Goal: Information Seeking & Learning: Learn about a topic

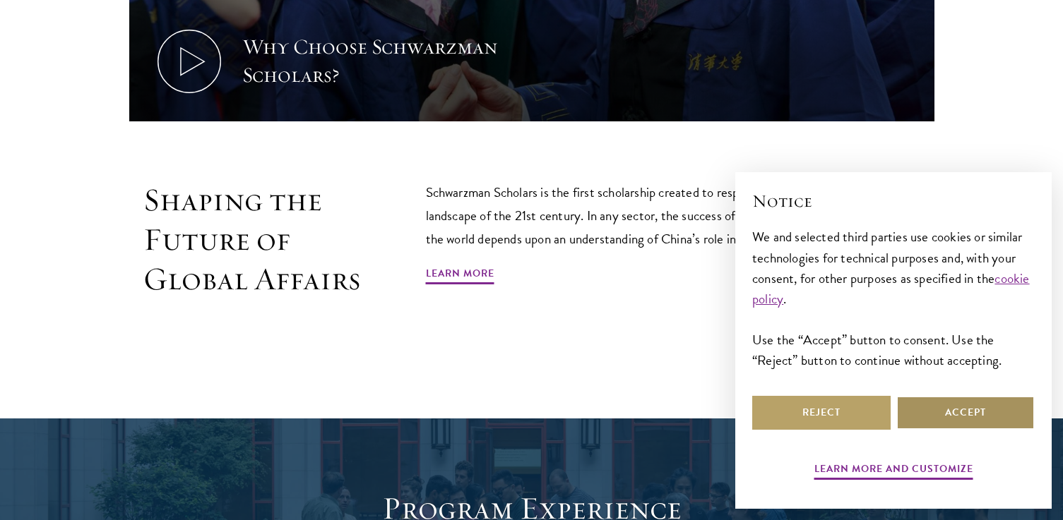
click at [946, 406] on button "Accept" at bounding box center [965, 413] width 138 height 34
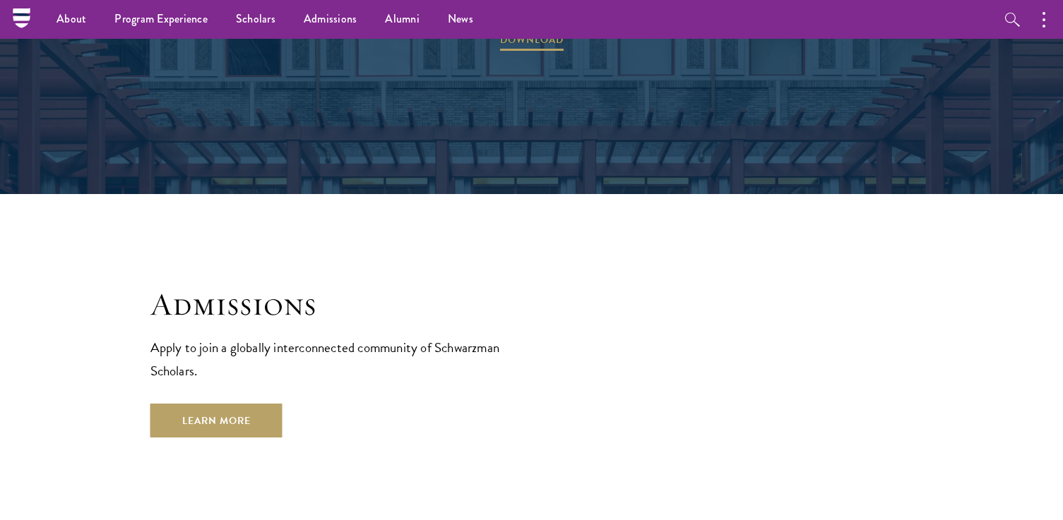
scroll to position [2076, 0]
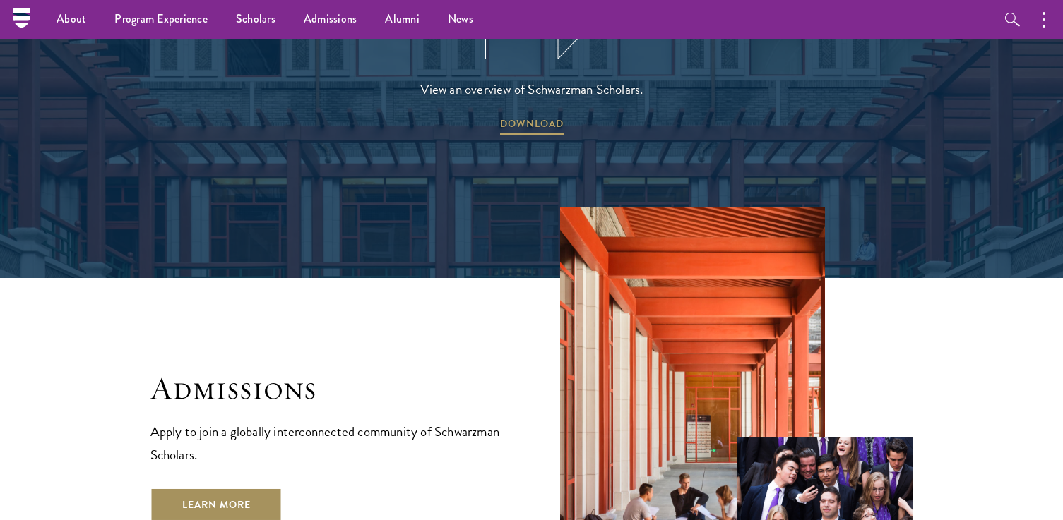
click at [231, 488] on link "Learn More" at bounding box center [216, 505] width 132 height 34
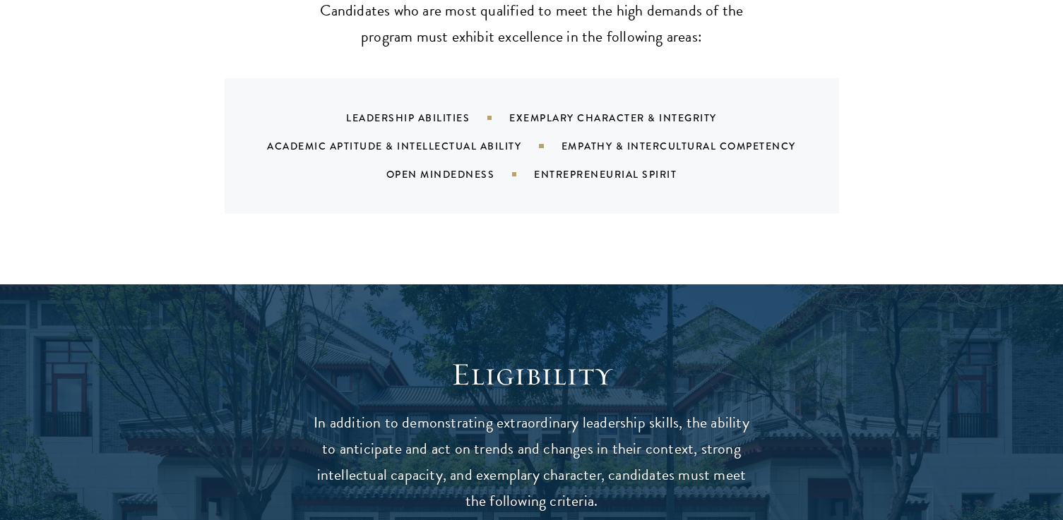
scroll to position [1944, 0]
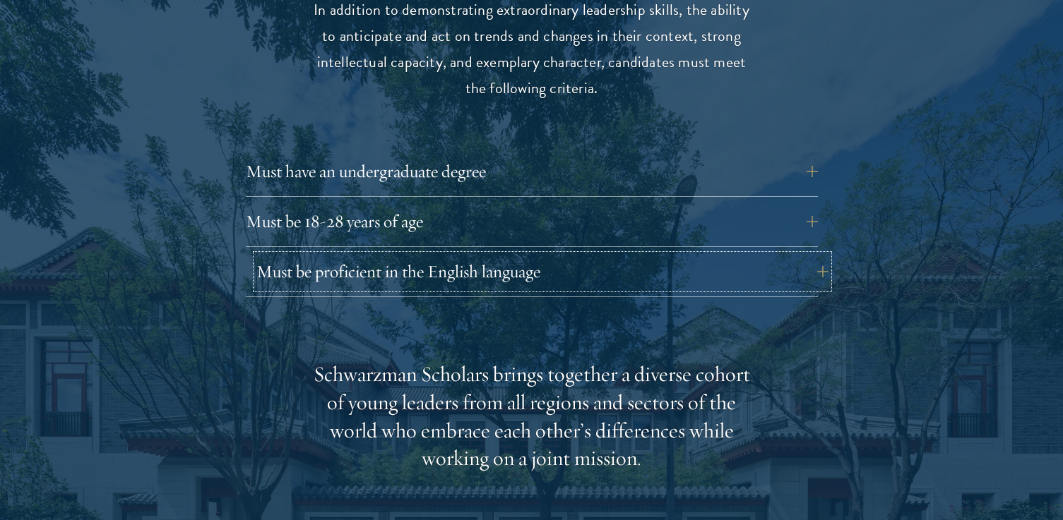
click at [422, 255] on button "Must be proficient in the English language" at bounding box center [542, 272] width 572 height 34
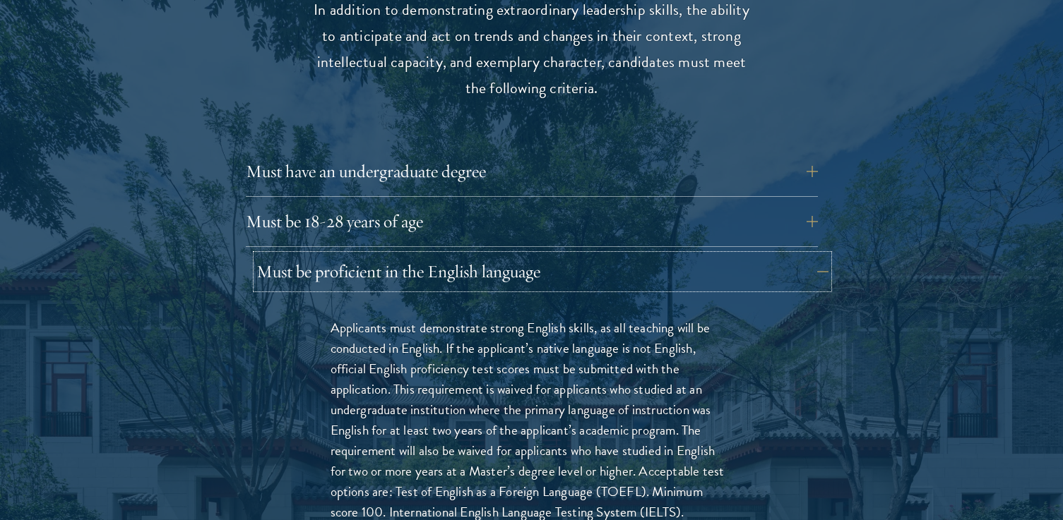
click at [422, 255] on button "Must be proficient in the English language" at bounding box center [542, 272] width 572 height 34
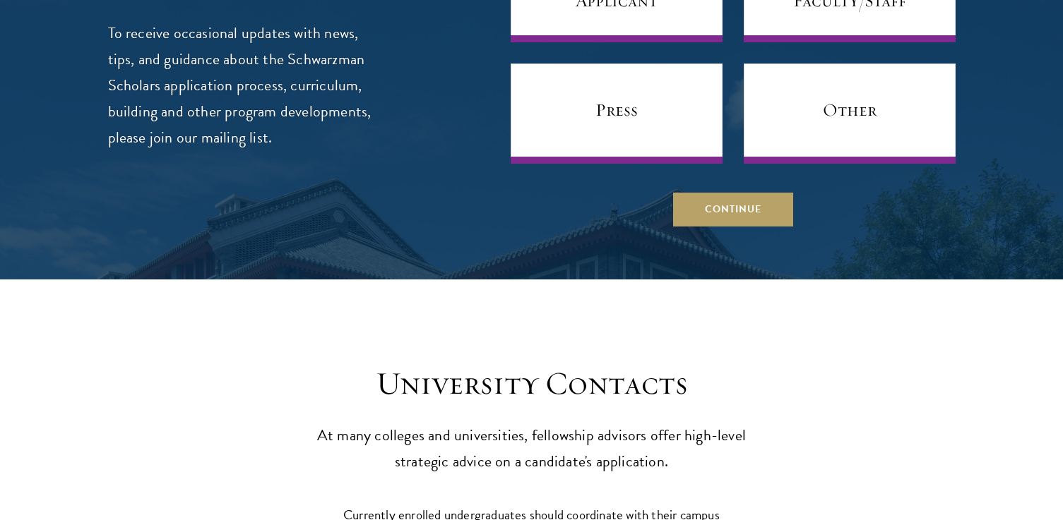
scroll to position [5777, 0]
